Goal: Task Accomplishment & Management: Manage account settings

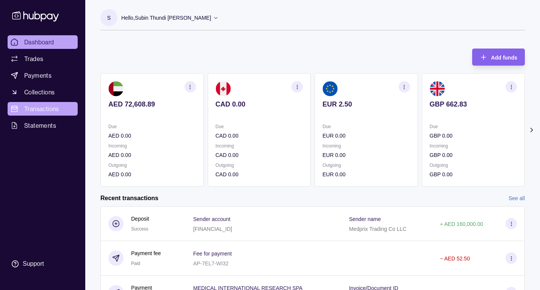
click at [46, 106] on span "Transactions" at bounding box center [41, 108] width 35 height 9
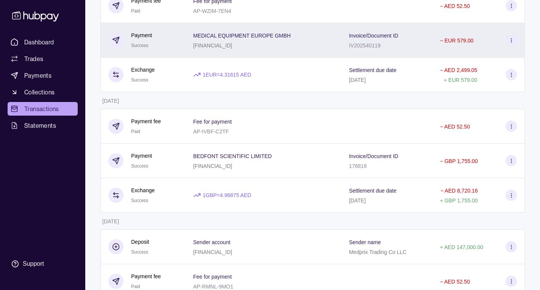
scroll to position [303, 0]
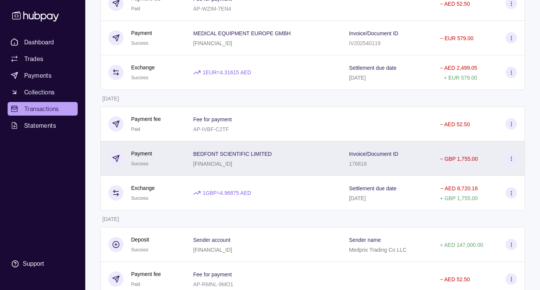
click at [511, 158] on icon at bounding box center [512, 159] width 6 height 6
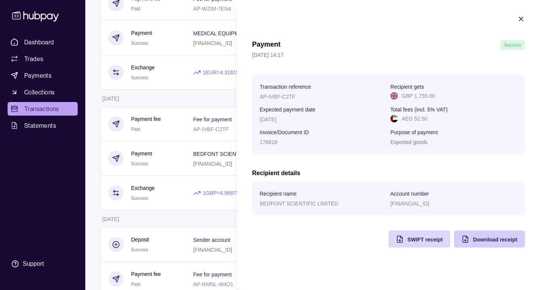
click at [496, 244] on div "Download receipt" at bounding box center [484, 239] width 67 height 17
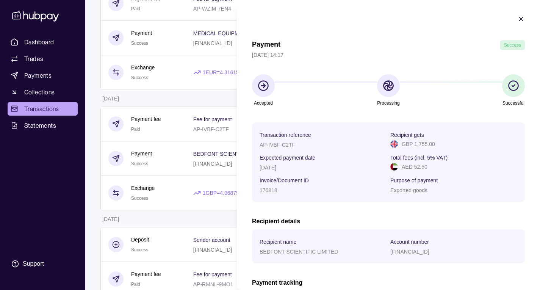
click at [520, 20] on icon "button" at bounding box center [522, 19] width 4 height 4
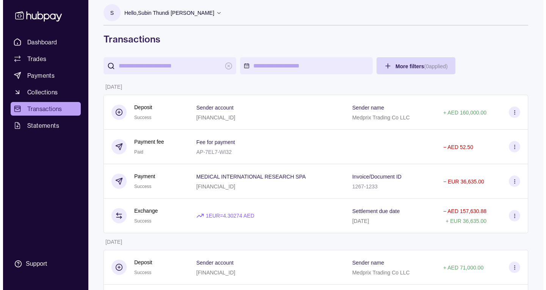
scroll to position [0, 0]
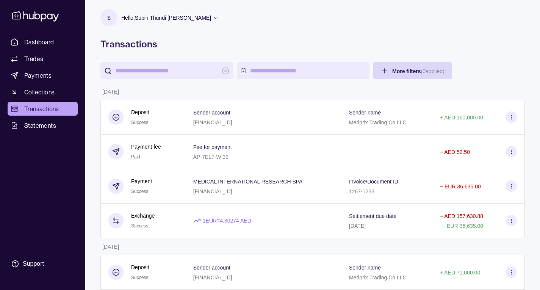
click at [219, 18] on icon at bounding box center [216, 18] width 6 height 6
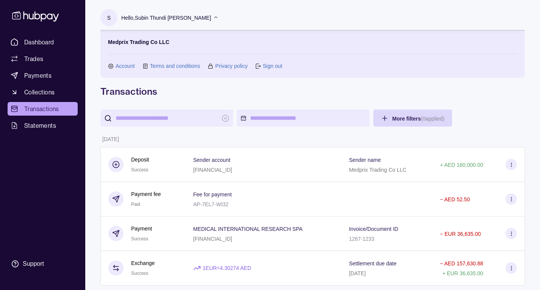
click at [274, 65] on link "Sign out" at bounding box center [272, 66] width 19 height 8
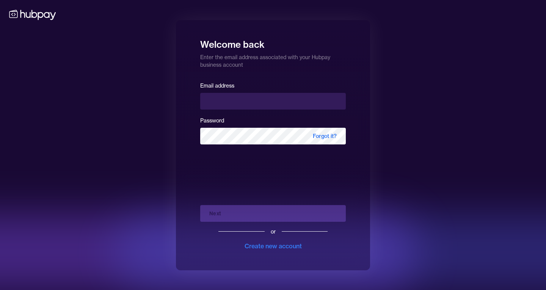
click at [496, 104] on div "Welcome back Enter the email address associated with your Hubpay business accou…" at bounding box center [273, 145] width 546 height 290
